Goal: Check status: Check status

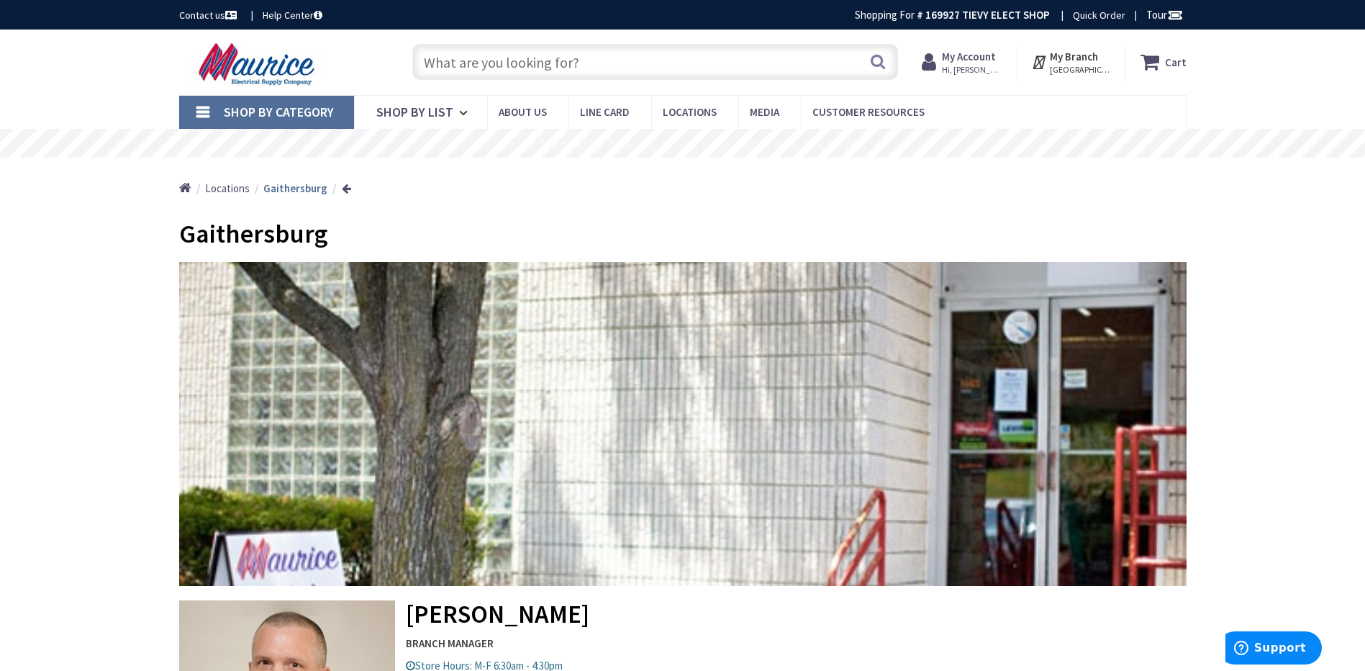
click at [956, 64] on span "Hi, [PERSON_NAME]" at bounding box center [972, 70] width 61 height 12
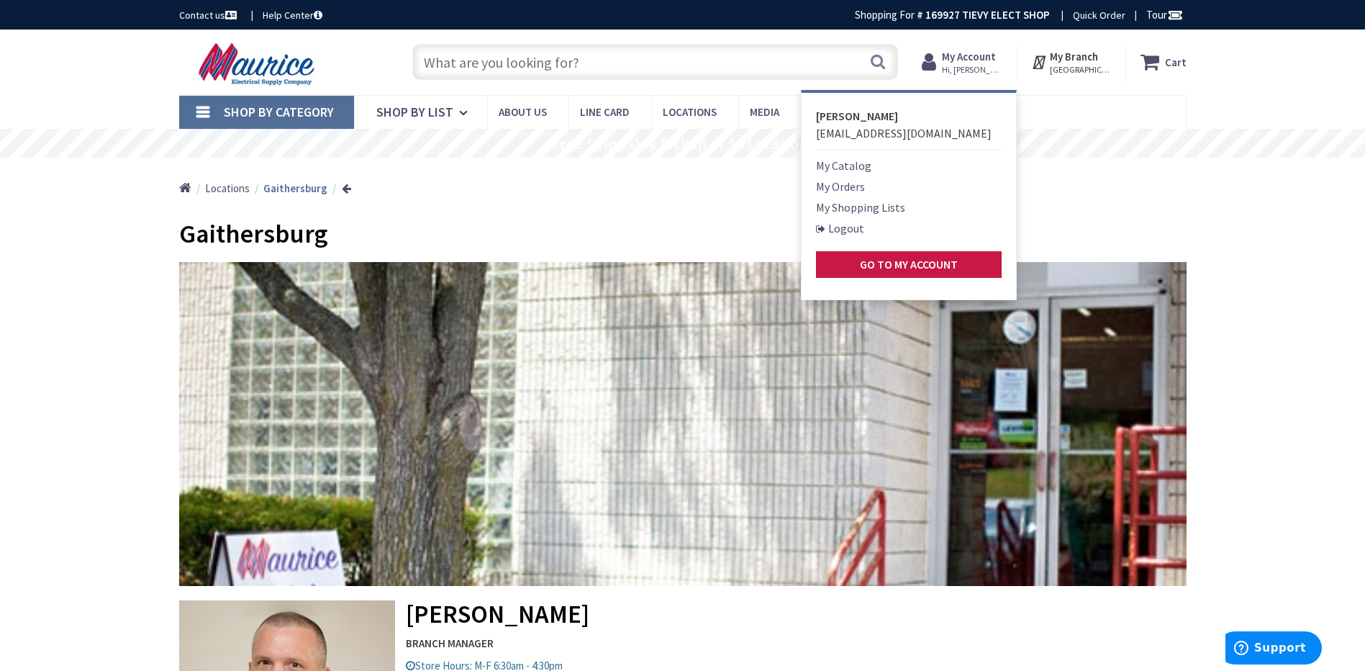
click at [852, 188] on link "My Orders" at bounding box center [840, 186] width 49 height 17
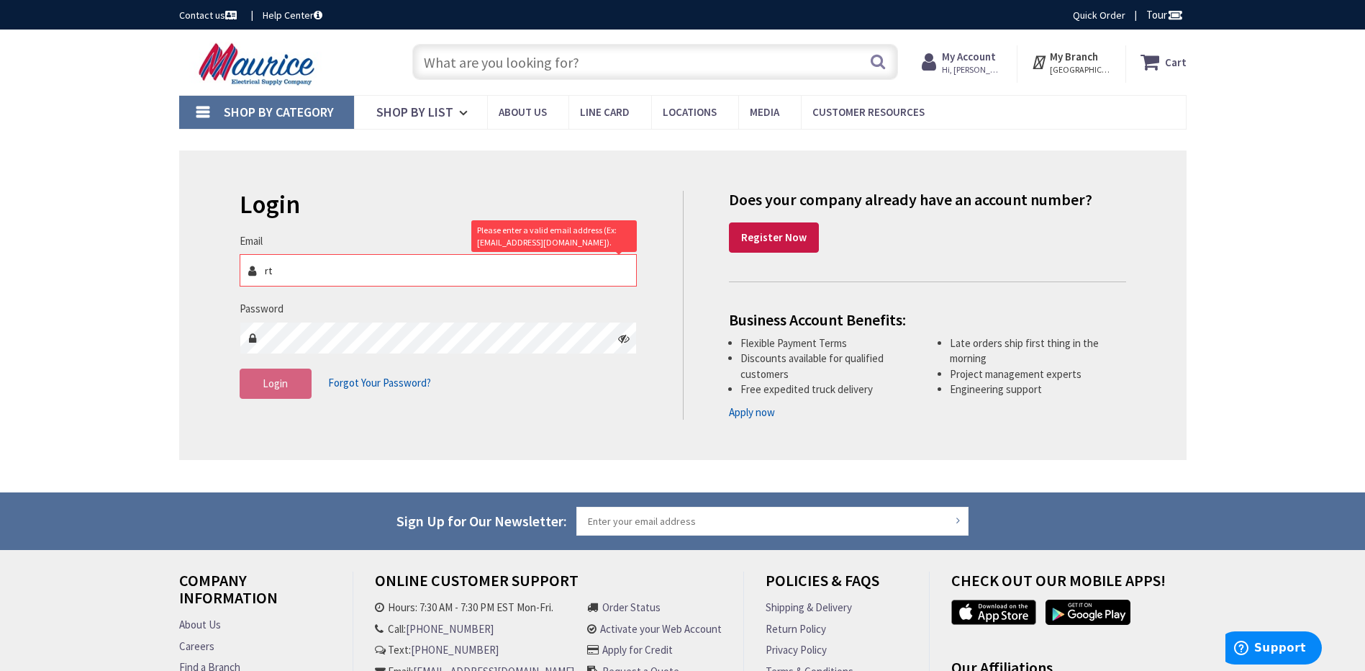
type input "[EMAIL_ADDRESS][DOMAIN_NAME]"
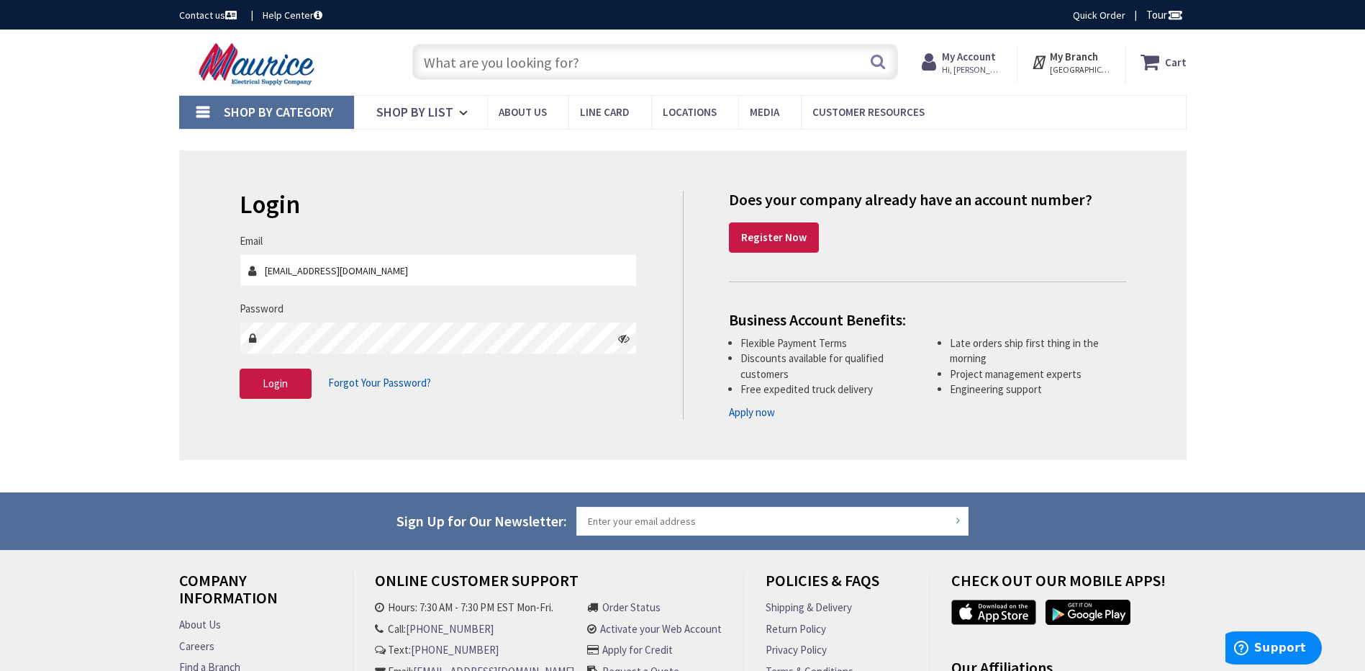
click at [626, 340] on icon at bounding box center [624, 339] width 12 height 12
click at [273, 385] on span "Login" at bounding box center [275, 383] width 25 height 14
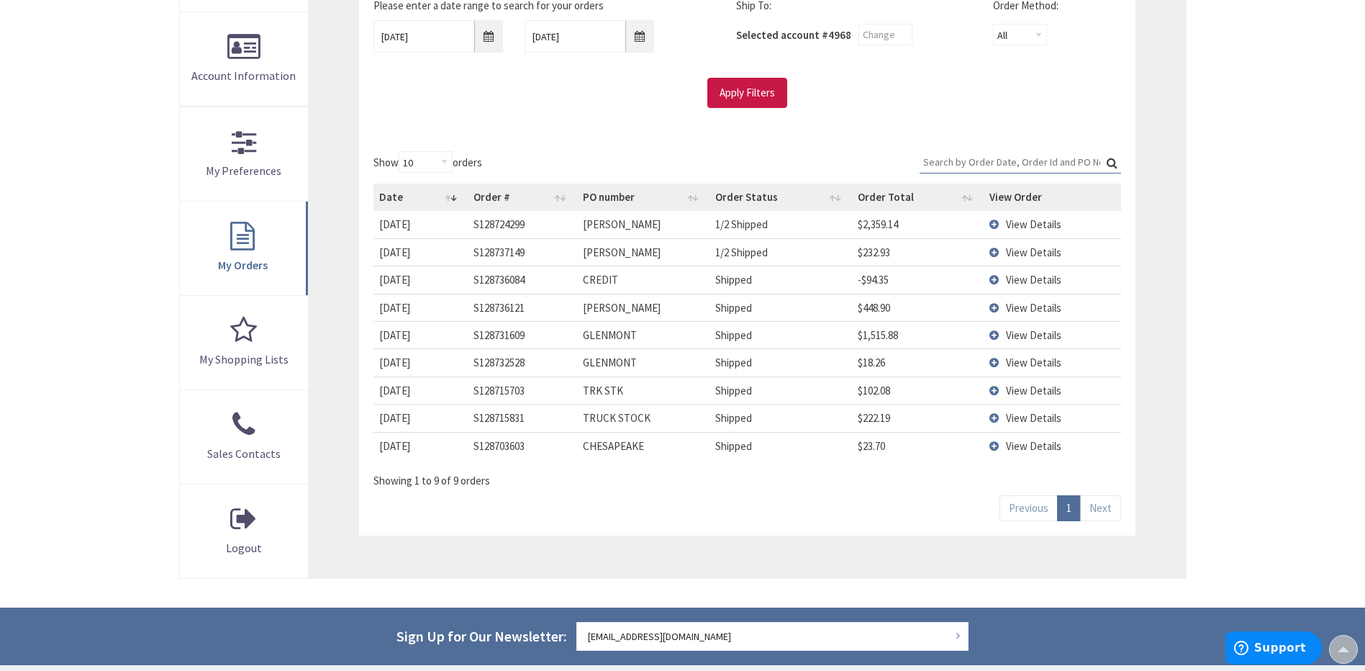
scroll to position [288, 0]
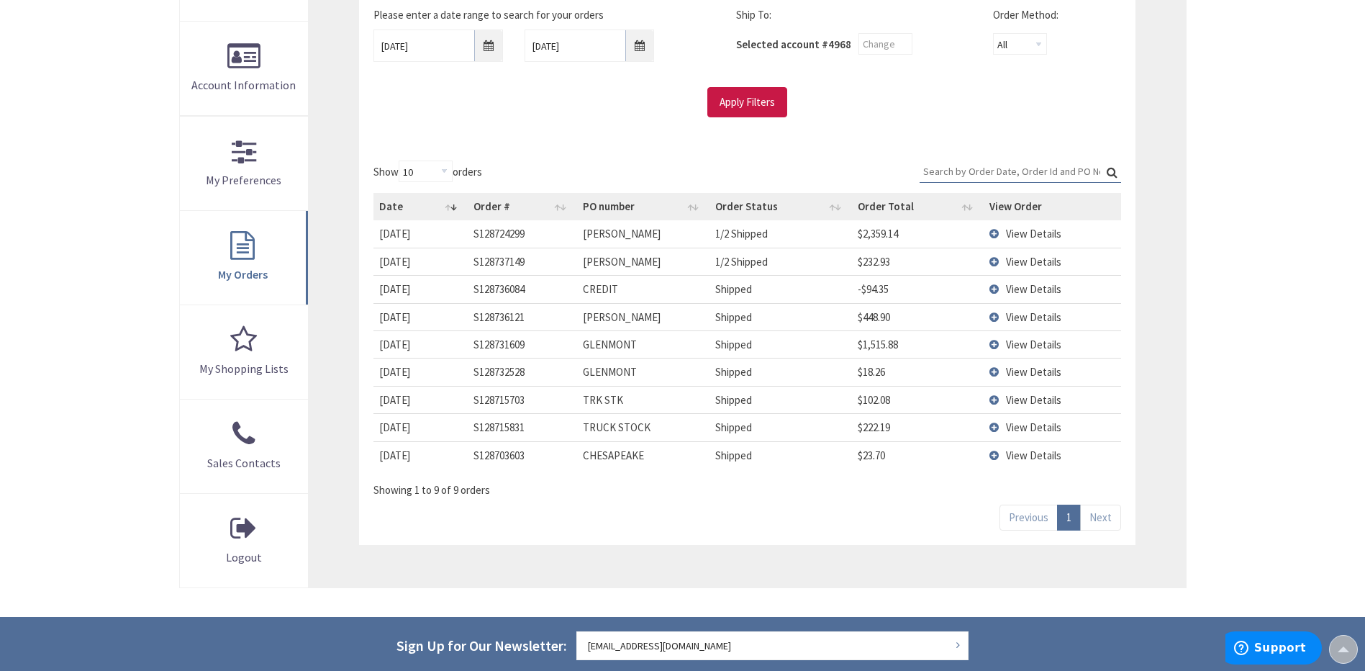
click at [993, 374] on td "View Details" at bounding box center [1052, 371] width 137 height 27
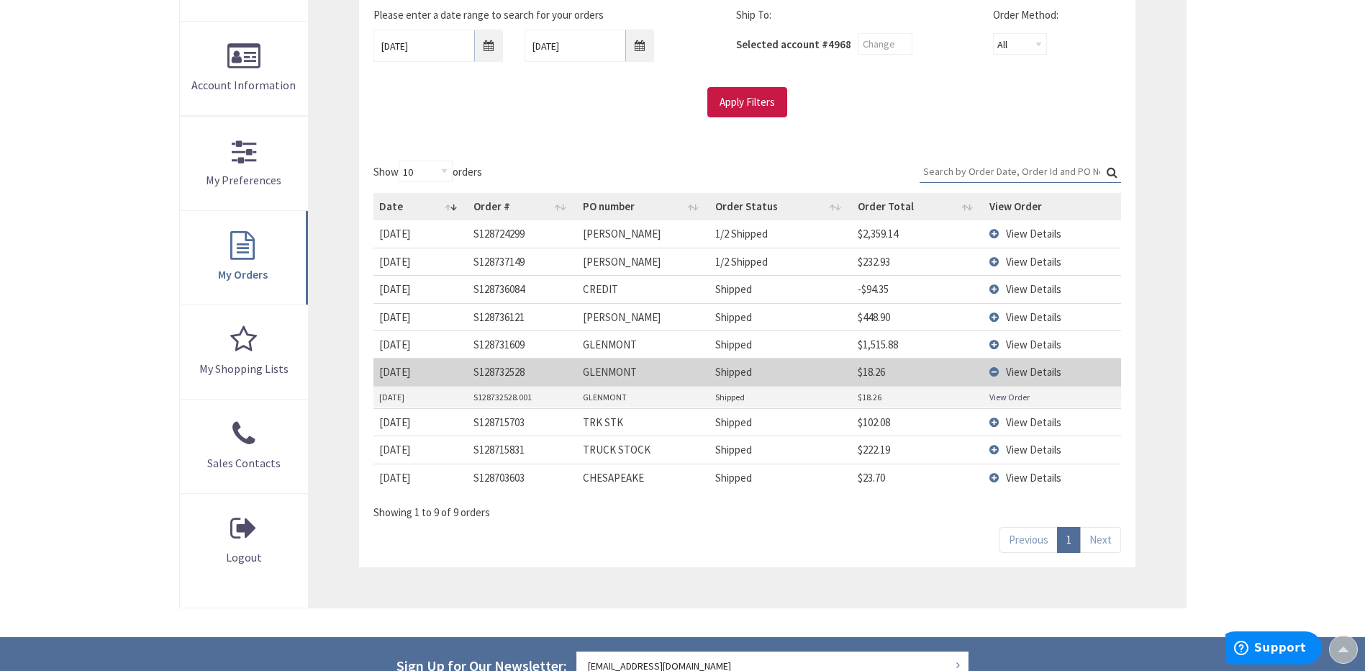
click at [1003, 401] on link "View Order" at bounding box center [1010, 397] width 40 height 12
click at [996, 374] on td "View Details" at bounding box center [1052, 371] width 137 height 27
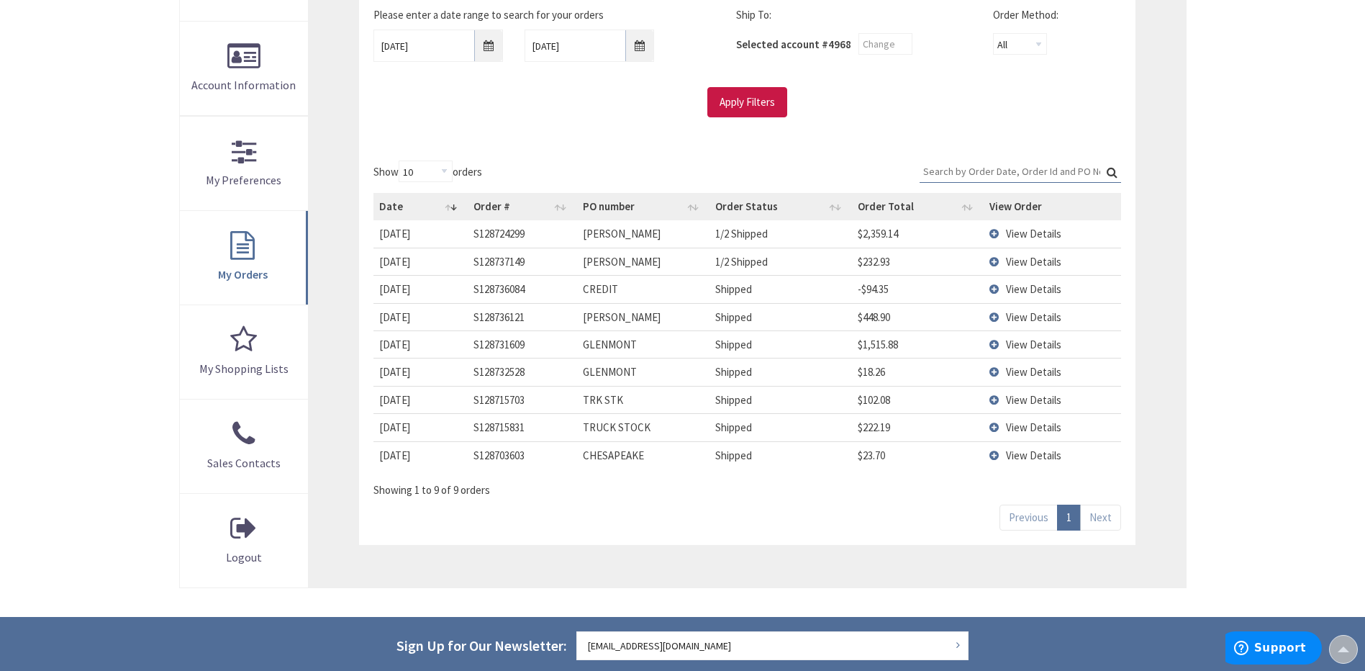
click at [993, 346] on td "View Details" at bounding box center [1052, 343] width 137 height 27
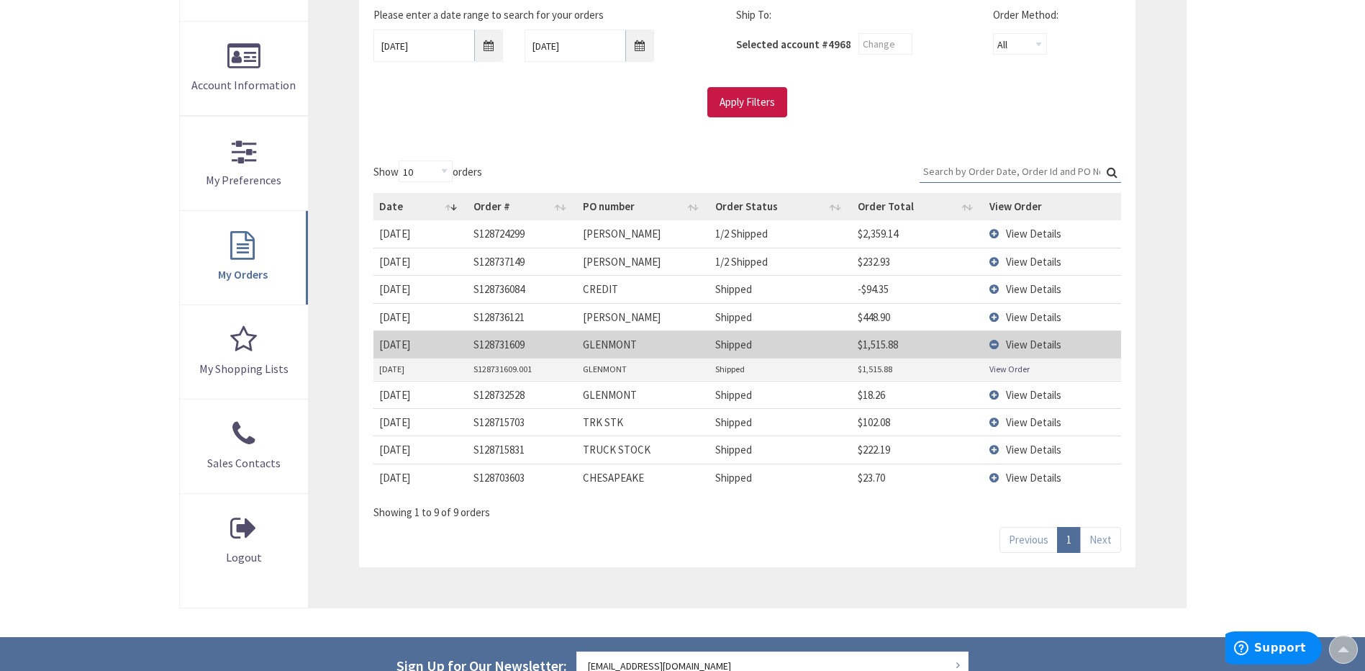
click at [1004, 372] on link "View Order" at bounding box center [1010, 369] width 40 height 12
click at [994, 345] on td "View Details" at bounding box center [1052, 343] width 137 height 27
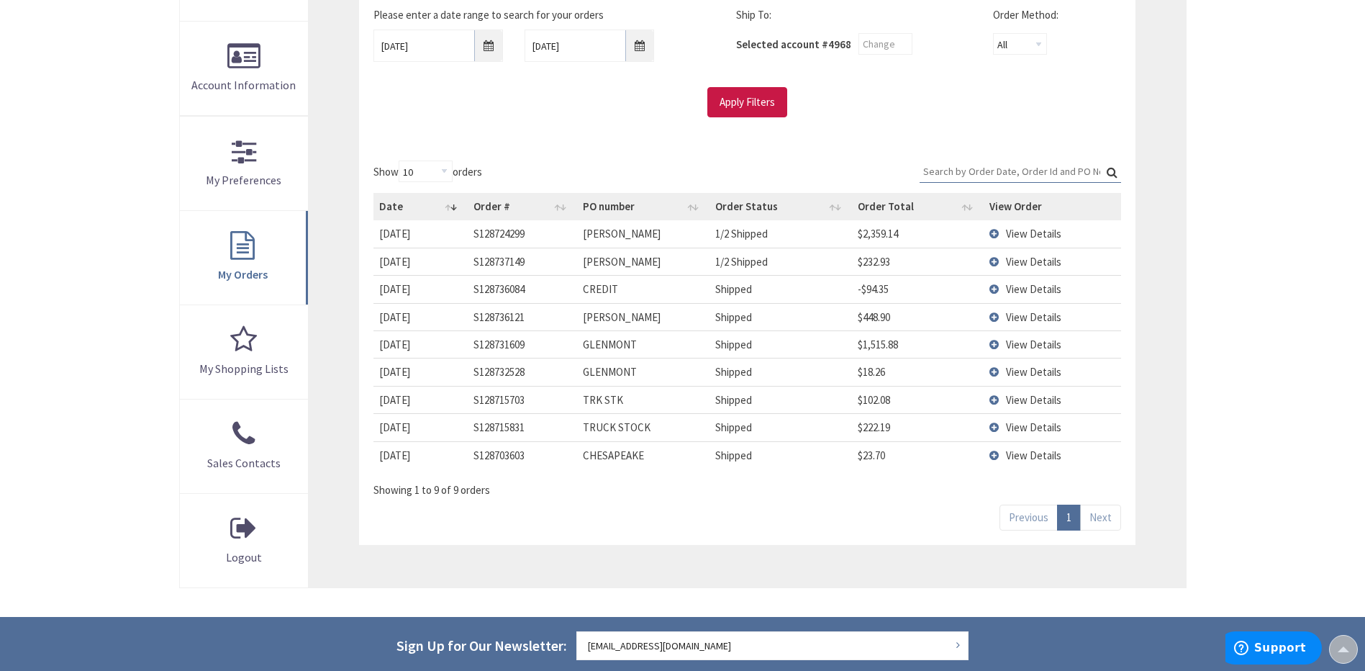
click at [993, 319] on td "View Details" at bounding box center [1052, 316] width 137 height 27
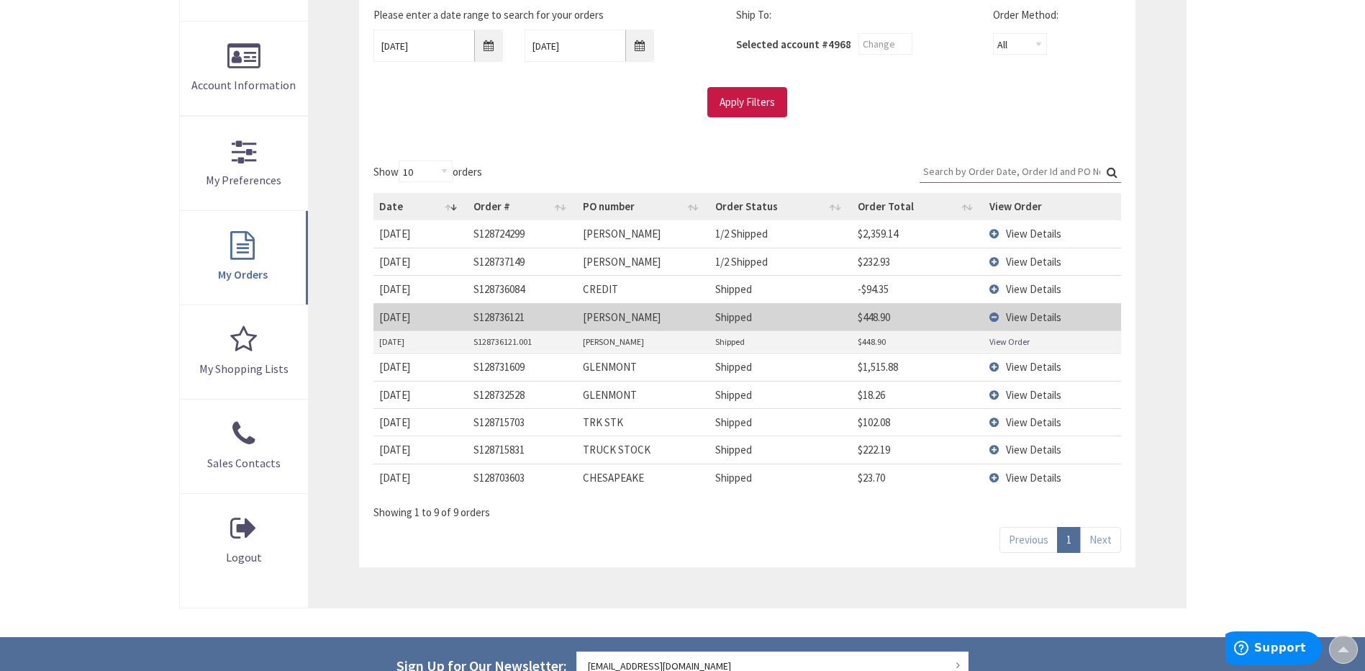
click at [999, 343] on link "View Order" at bounding box center [1010, 341] width 40 height 12
click at [992, 316] on td "View Details" at bounding box center [1052, 316] width 137 height 27
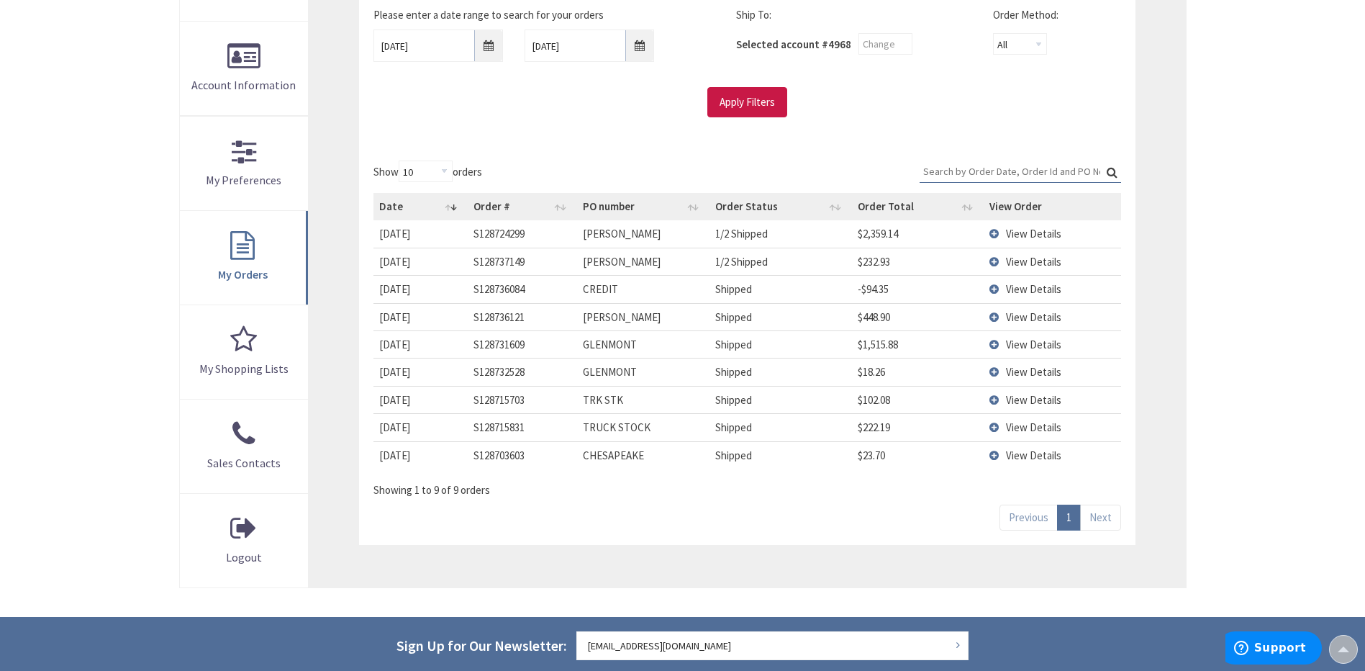
click at [993, 291] on td "View Details" at bounding box center [1052, 288] width 137 height 27
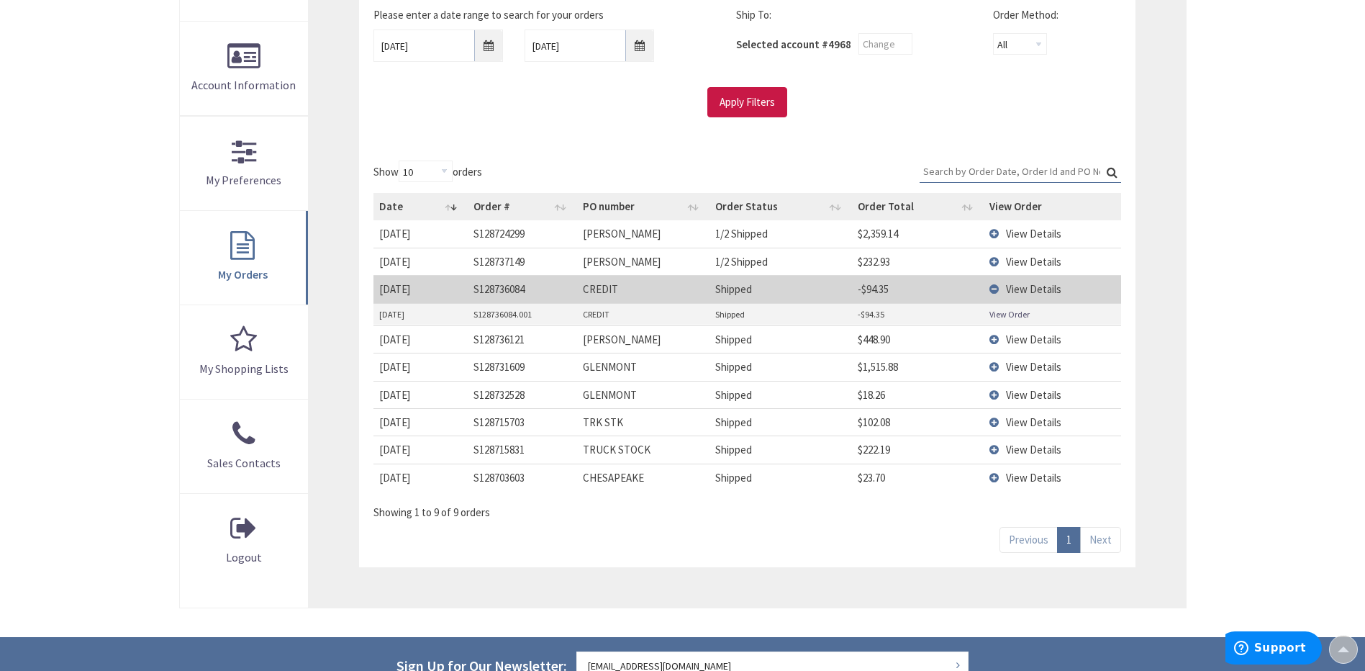
click at [1005, 316] on link "View Order" at bounding box center [1010, 314] width 40 height 12
click at [997, 289] on td "View Details" at bounding box center [1052, 288] width 137 height 27
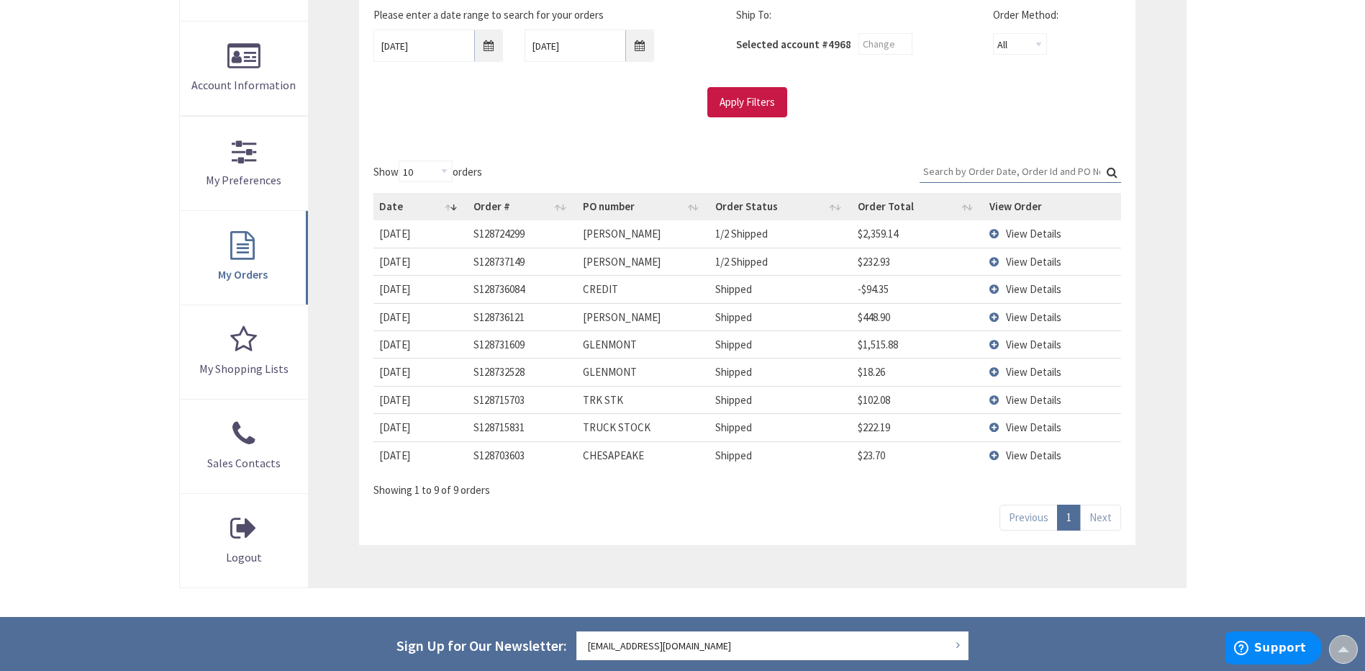
click at [994, 260] on td "View Details" at bounding box center [1052, 261] width 137 height 27
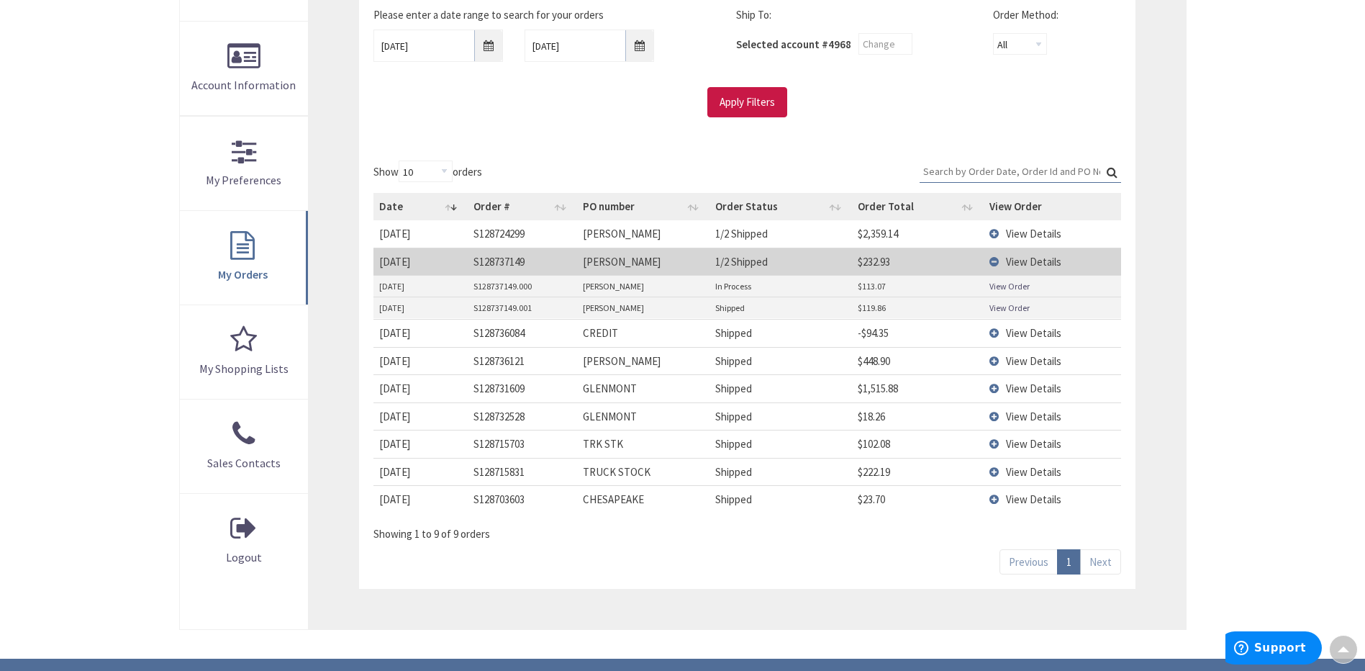
click at [1001, 309] on link "View Order" at bounding box center [1010, 308] width 40 height 12
click at [997, 263] on td "View Details" at bounding box center [1052, 261] width 137 height 27
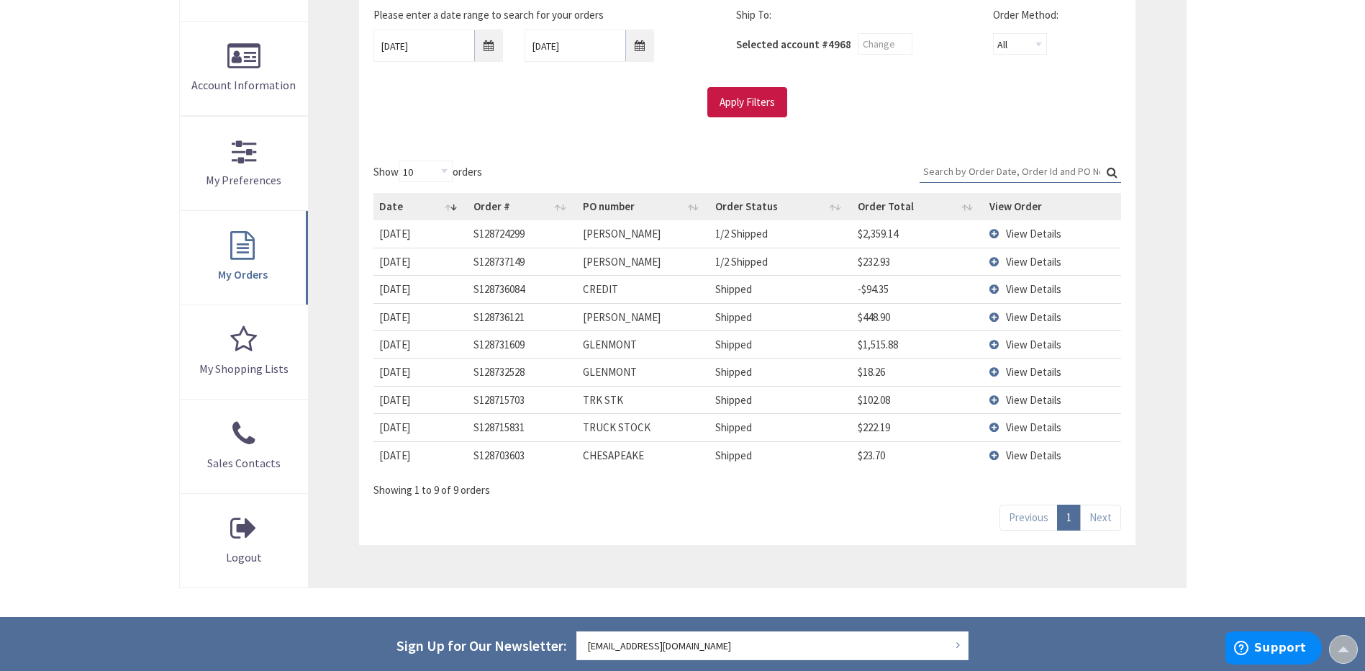
click at [995, 232] on td "View Details" at bounding box center [1052, 233] width 137 height 27
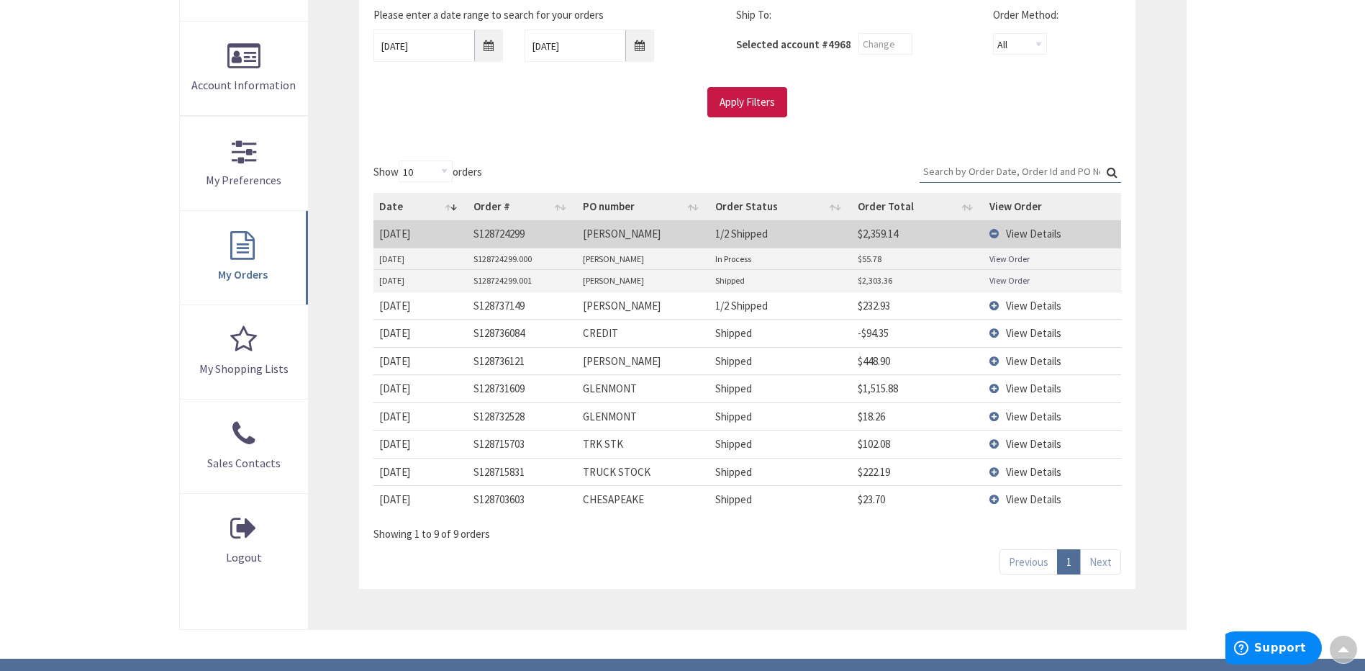
click at [1008, 283] on link "View Order" at bounding box center [1010, 280] width 40 height 12
click at [990, 230] on td "View Details" at bounding box center [1052, 233] width 137 height 27
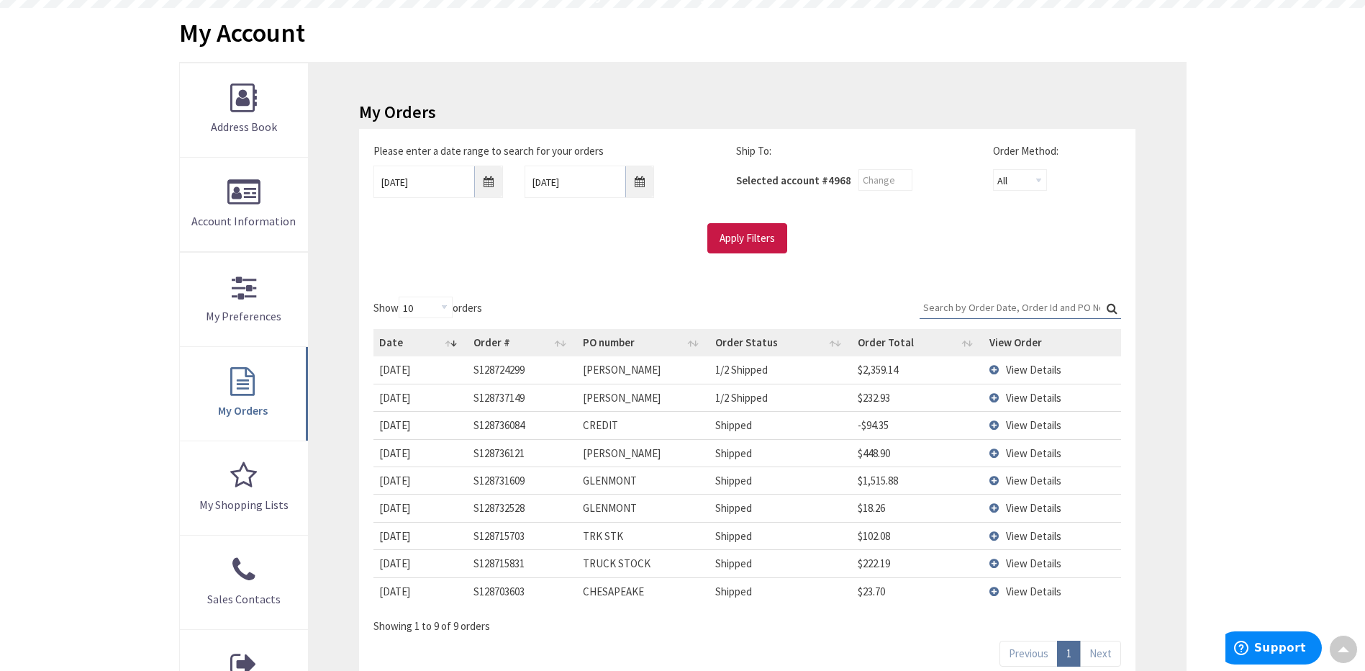
scroll to position [0, 0]
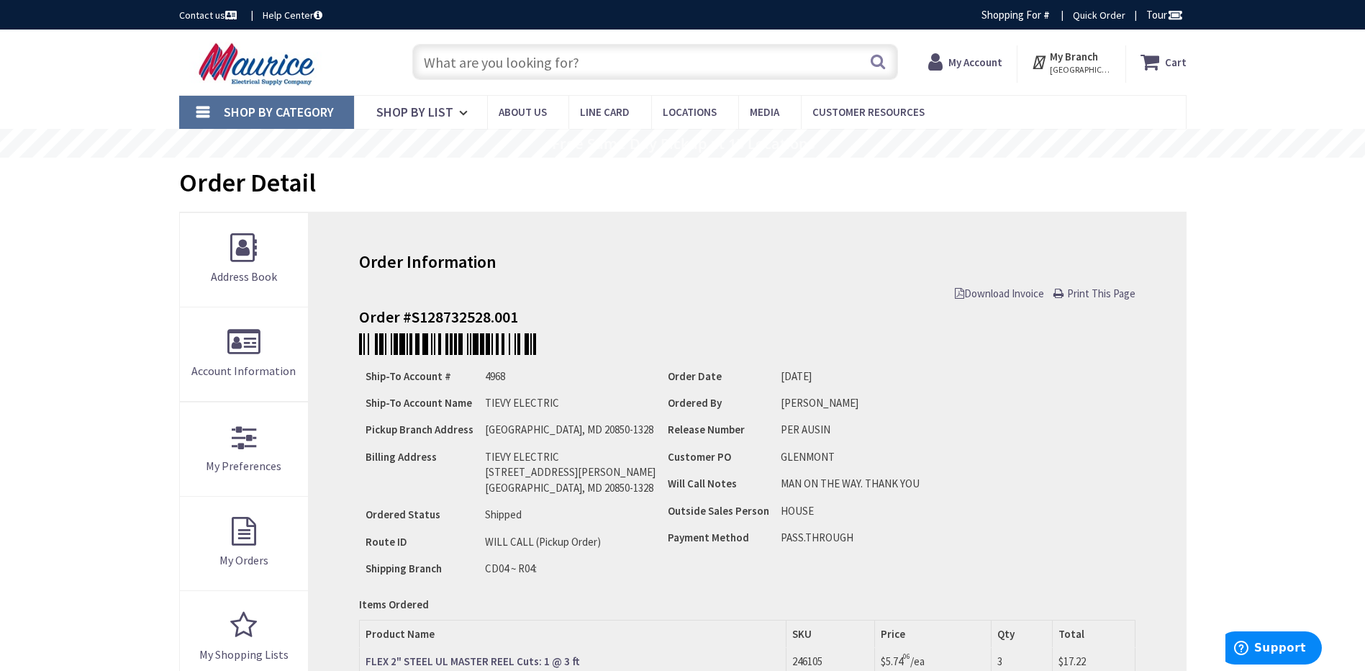
click at [992, 294] on span "Download Invoice" at bounding box center [999, 293] width 89 height 14
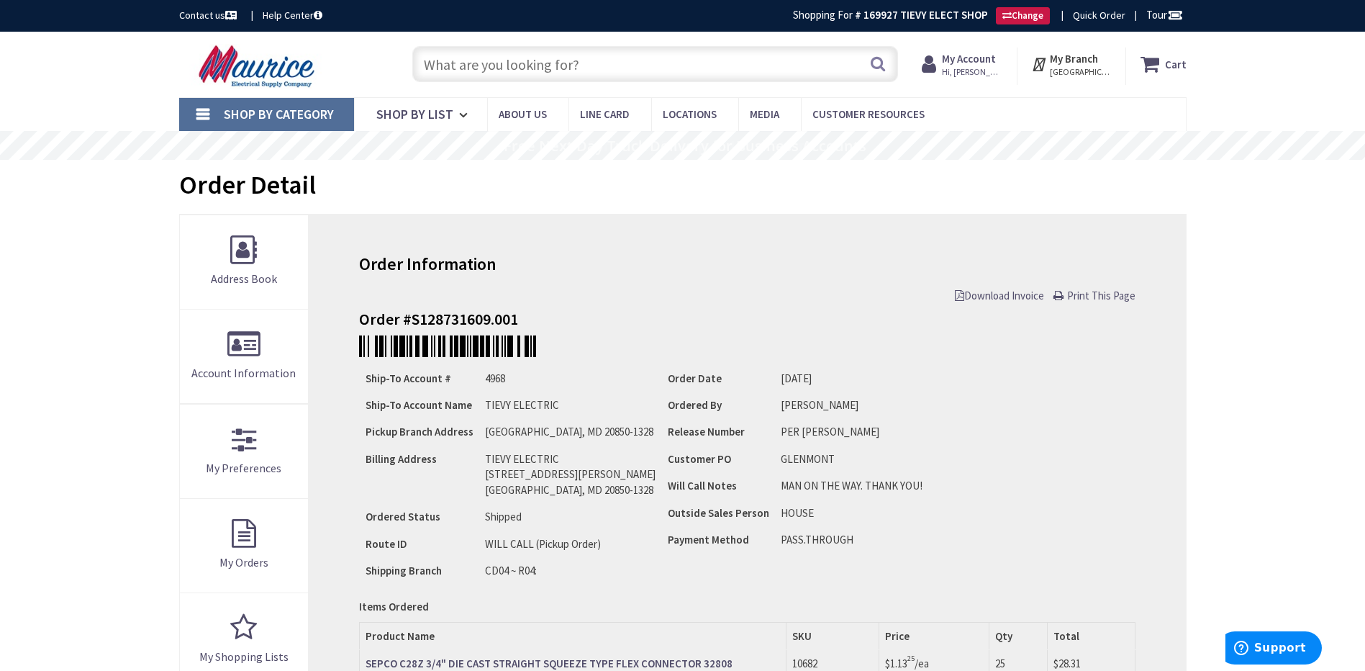
click at [989, 297] on span "Download Invoice" at bounding box center [999, 296] width 89 height 14
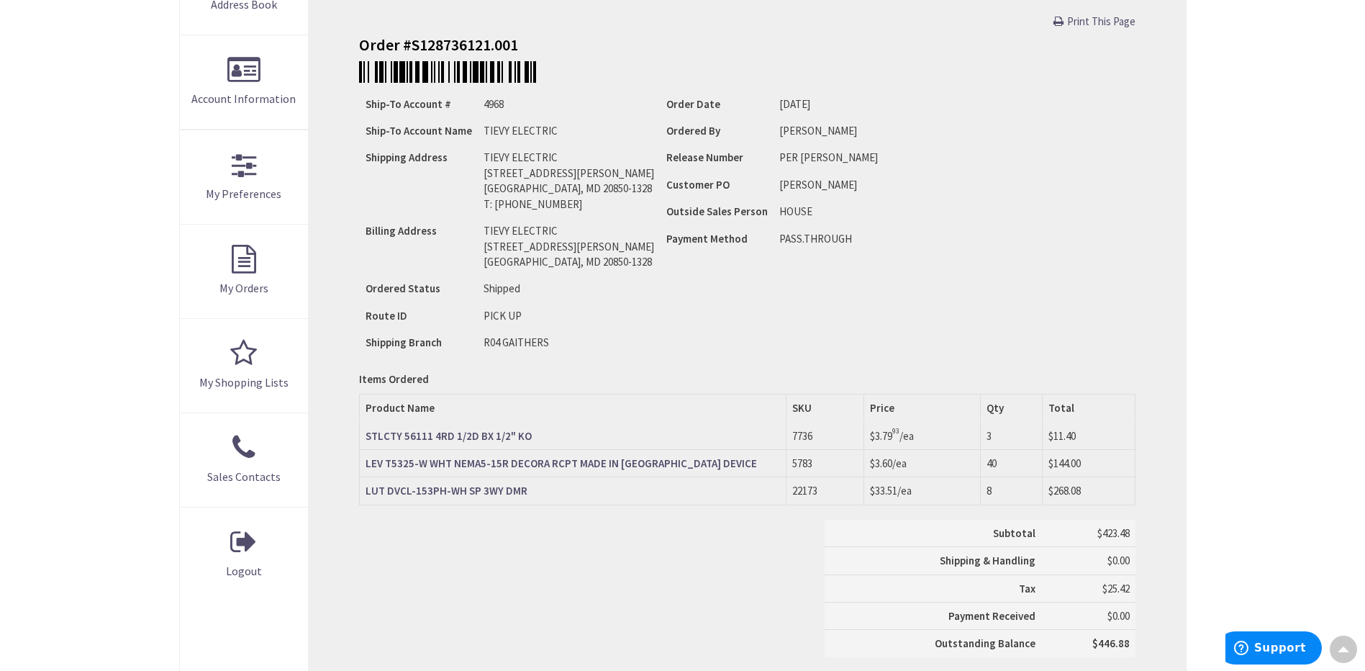
scroll to position [72, 0]
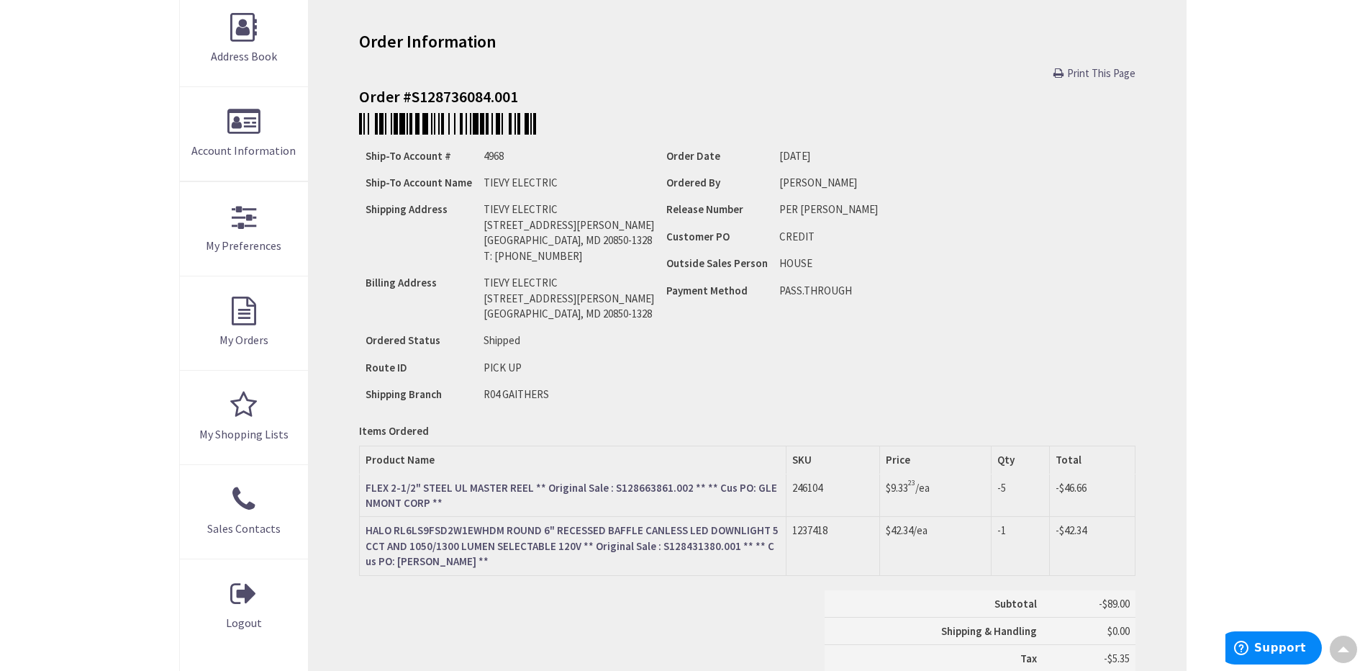
scroll to position [74, 0]
